Goal: Navigation & Orientation: Find specific page/section

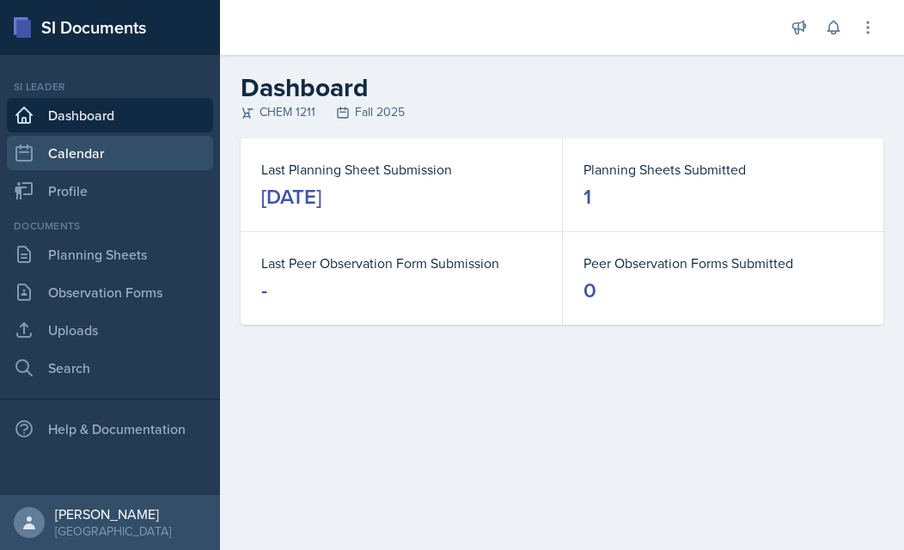
click at [88, 162] on link "Calendar" at bounding box center [110, 153] width 206 height 34
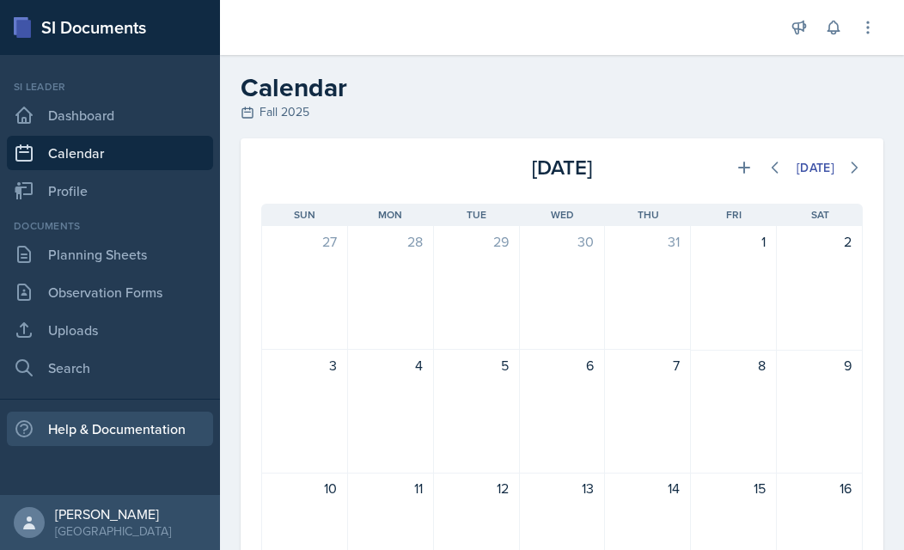
click at [118, 430] on div "Help & Documentation" at bounding box center [110, 429] width 206 height 34
